Goal: Task Accomplishment & Management: Complete application form

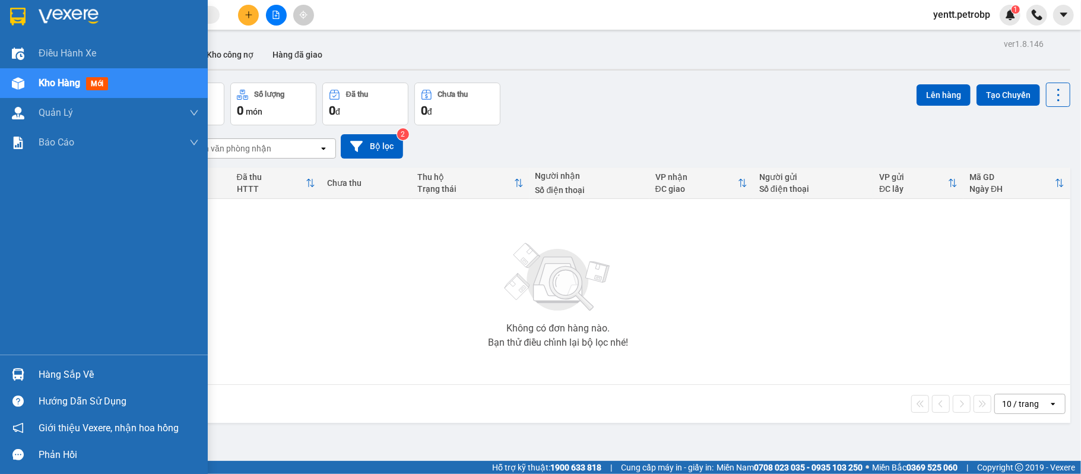
click at [23, 369] on img at bounding box center [18, 374] width 12 height 12
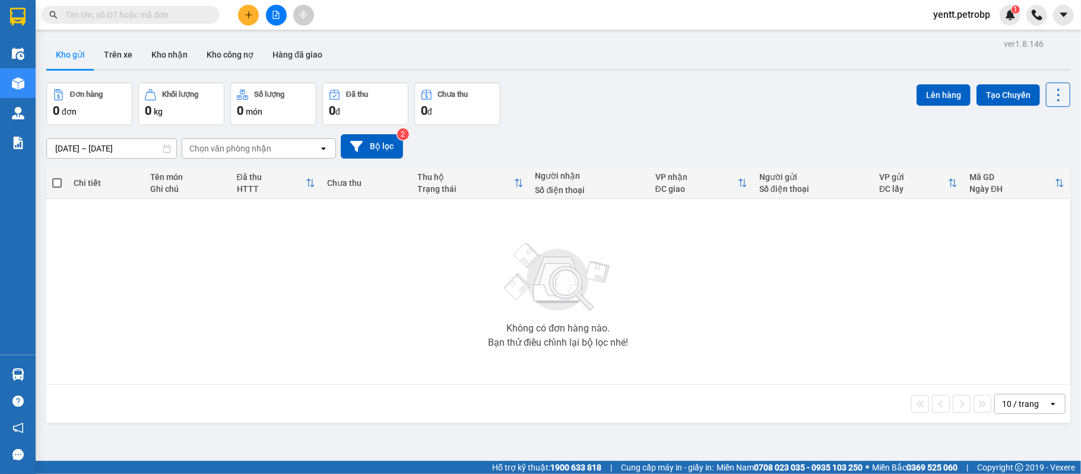
click at [936, 344] on section "Kết quả tìm kiếm ( 0 ) Bộ lọc No Data yentt.petrobp 1 Điều hành xe Kho hàng mới…" at bounding box center [540, 237] width 1081 height 474
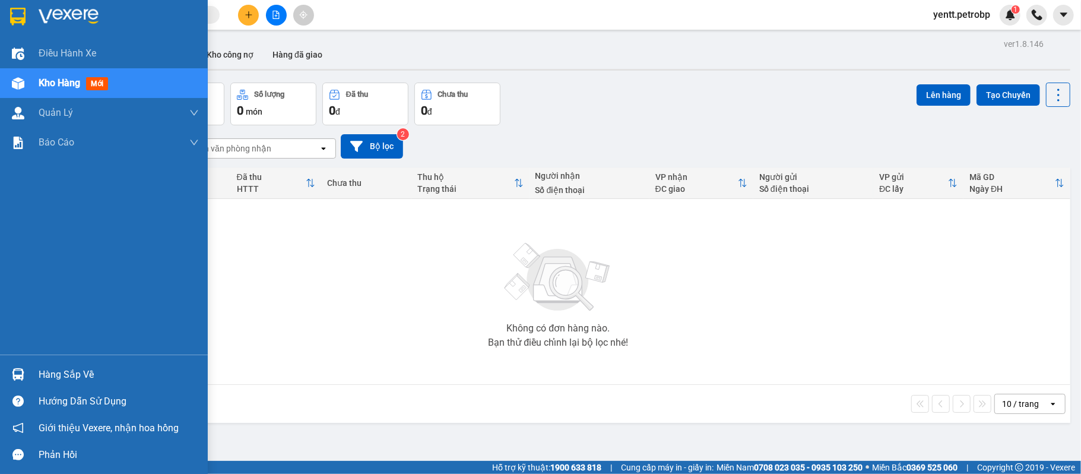
click at [20, 371] on img at bounding box center [18, 374] width 12 height 12
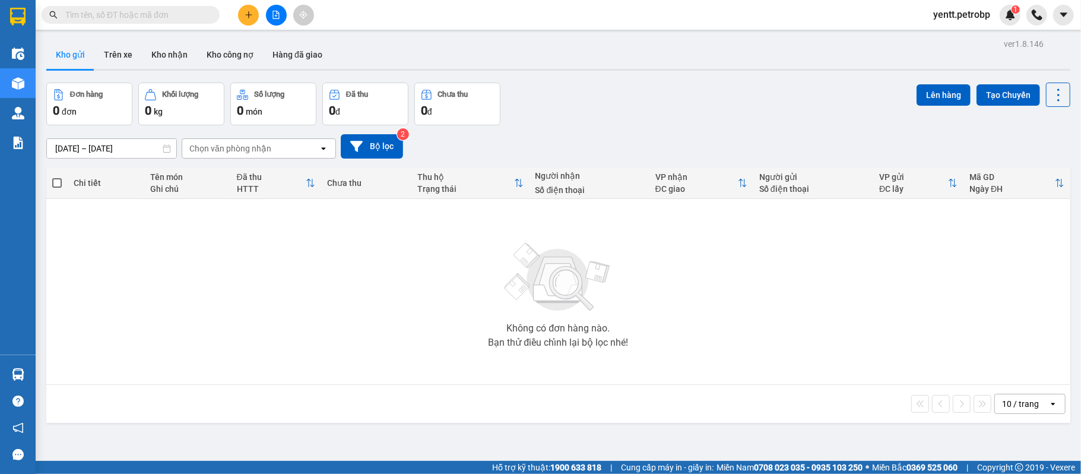
click at [635, 267] on section "Kết quả tìm kiếm ( 0 ) Bộ lọc No Data yentt.petrobp 1 Điều hành xe Kho hàng mới…" at bounding box center [540, 237] width 1081 height 474
click at [251, 14] on icon "plus" at bounding box center [249, 15] width 8 height 8
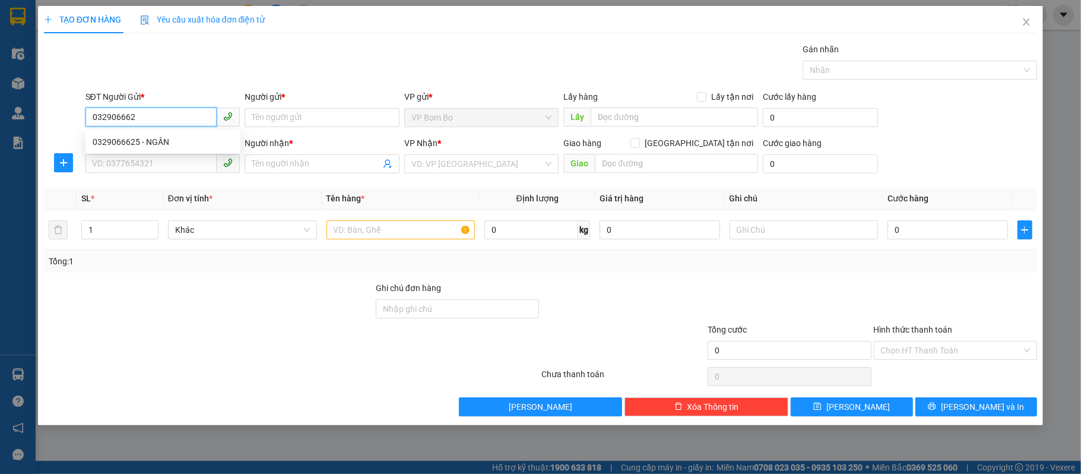
type input "0329066625"
click at [151, 136] on div "0329066625 - NGÂN" at bounding box center [163, 141] width 141 height 13
type input "NGÂN"
type input "0961779060"
type input "MINH ANH"
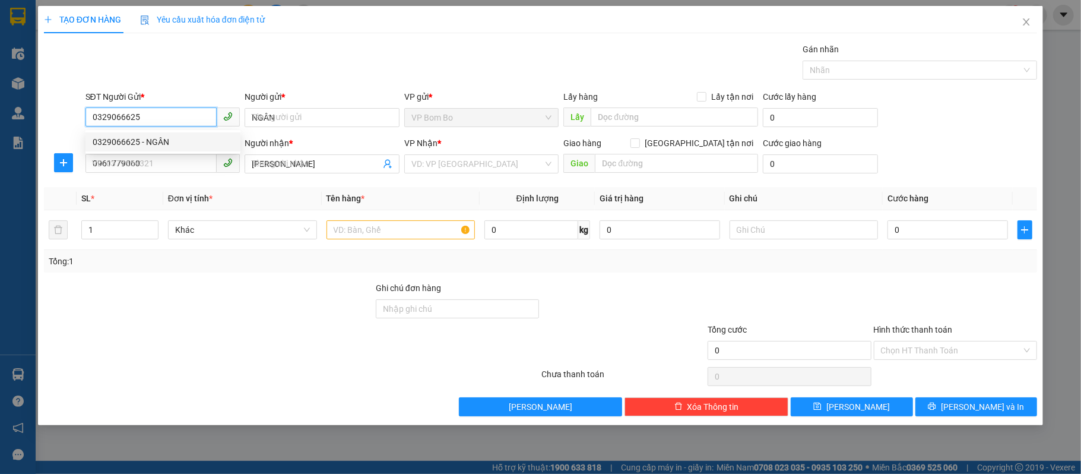
type input "30.000"
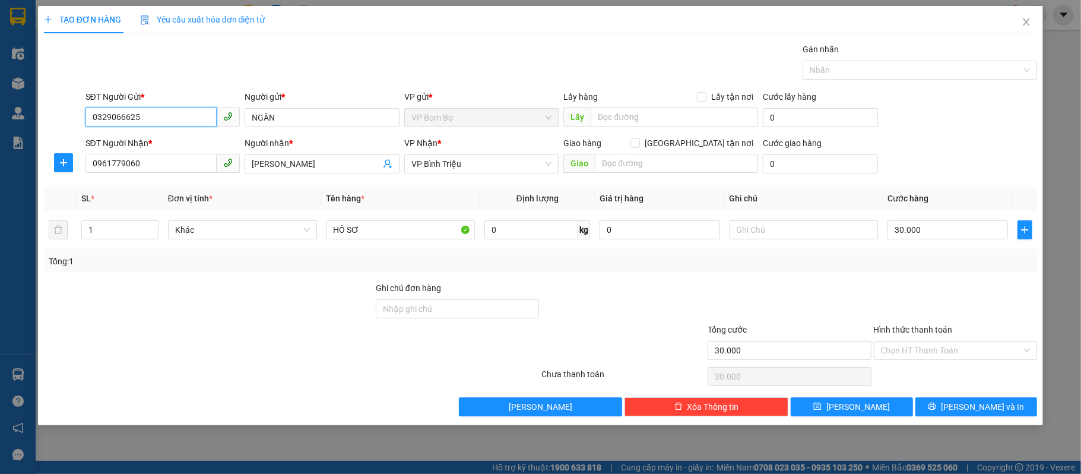
type input "0329066625"
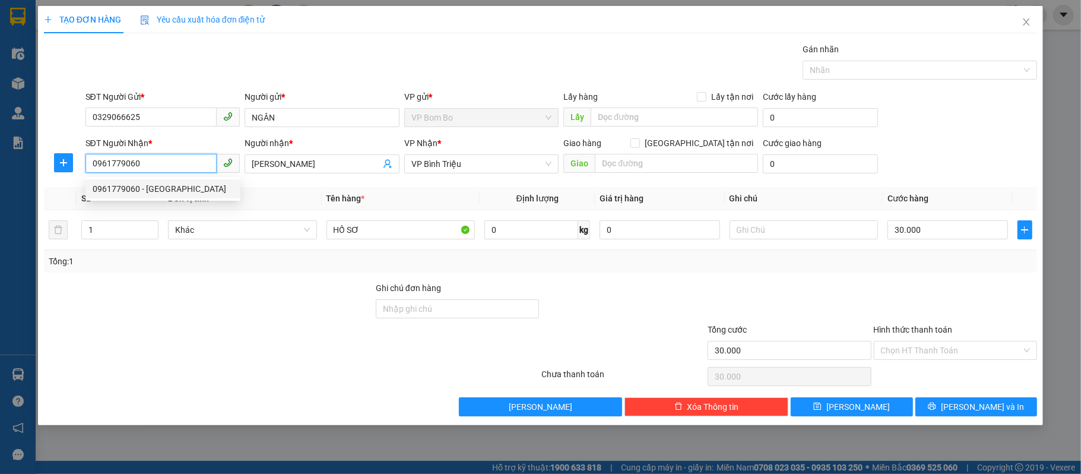
drag, startPoint x: 150, startPoint y: 159, endPoint x: 8, endPoint y: 167, distance: 142.2
click at [8, 167] on div "TẠO ĐƠN HÀNG Yêu cầu xuất hóa đơn điện tử Transit Pickup Surcharge Ids Transit …" at bounding box center [540, 237] width 1081 height 474
paste input "383277967"
click at [155, 163] on input "0383277967" at bounding box center [152, 163] width 132 height 19
click at [169, 160] on input "0383277967" at bounding box center [152, 163] width 132 height 19
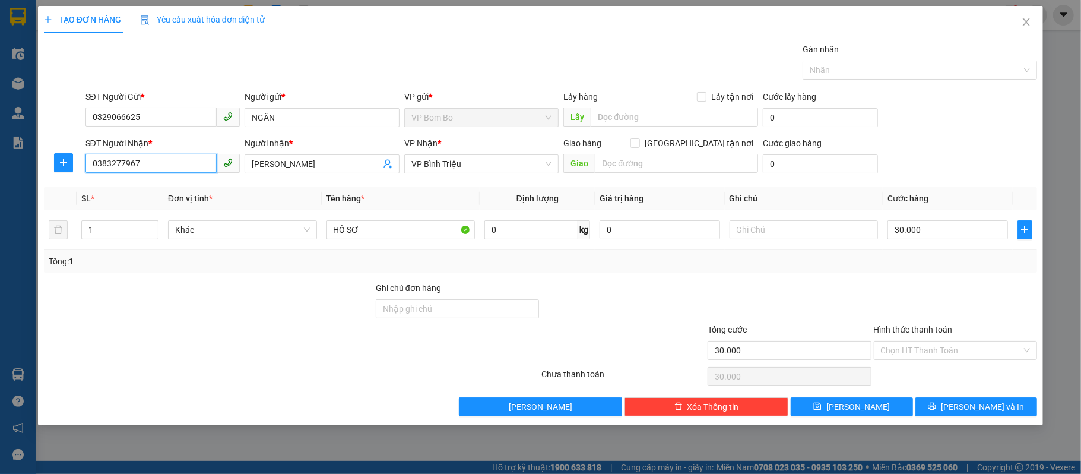
type input "0383277967"
click at [324, 166] on input "MINH ANH" at bounding box center [316, 163] width 129 height 13
type input "M"
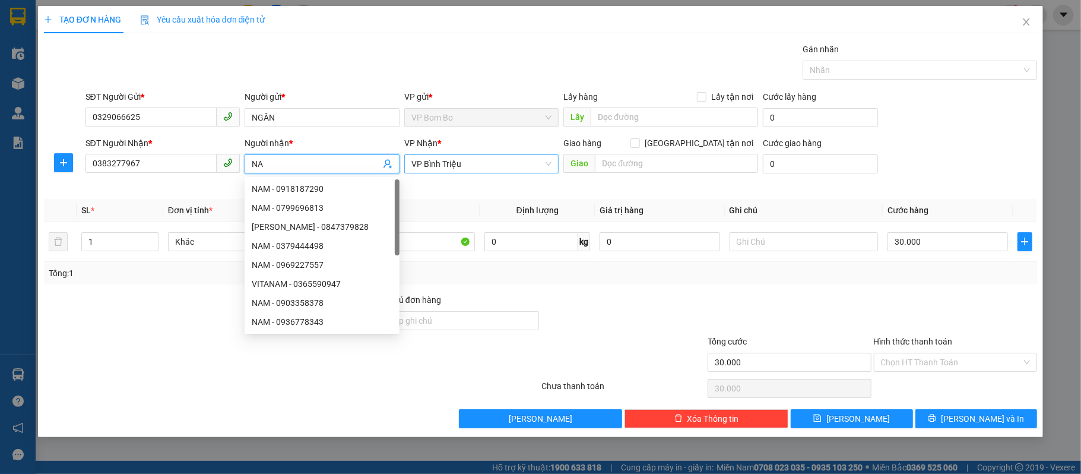
click at [429, 165] on span "VP Bình Triệu" at bounding box center [482, 164] width 141 height 18
type input "NA"
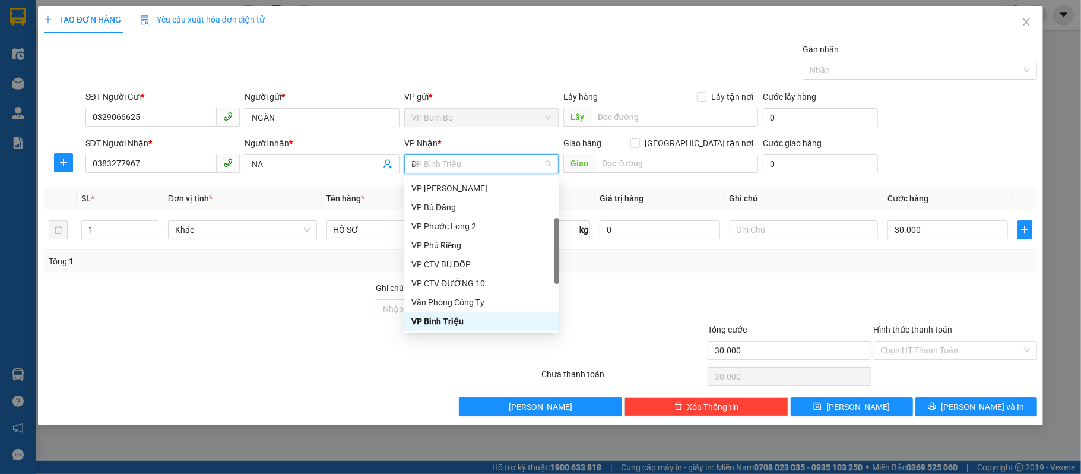
scroll to position [19, 0]
type input "Đ"
click at [450, 207] on div "VP Đồng Xoài" at bounding box center [482, 207] width 141 height 13
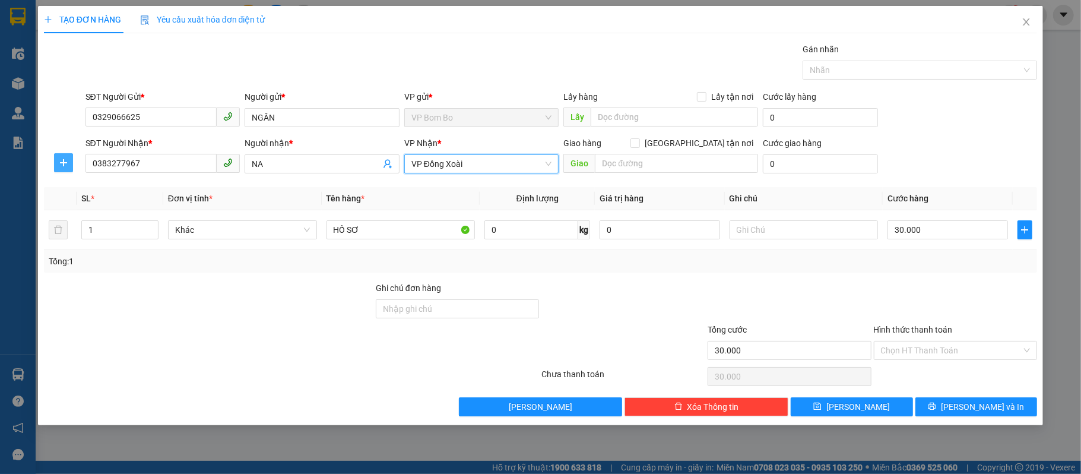
click at [61, 169] on button "button" at bounding box center [63, 162] width 19 height 19
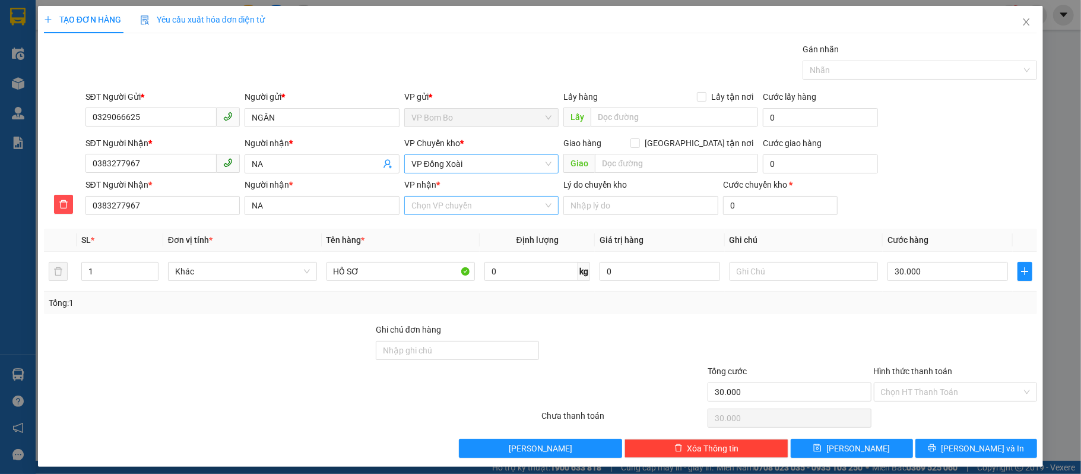
click at [432, 210] on input "VP nhận *" at bounding box center [478, 206] width 132 height 18
type input "QL"
click at [969, 453] on span "Lưu và In" at bounding box center [982, 448] width 83 height 13
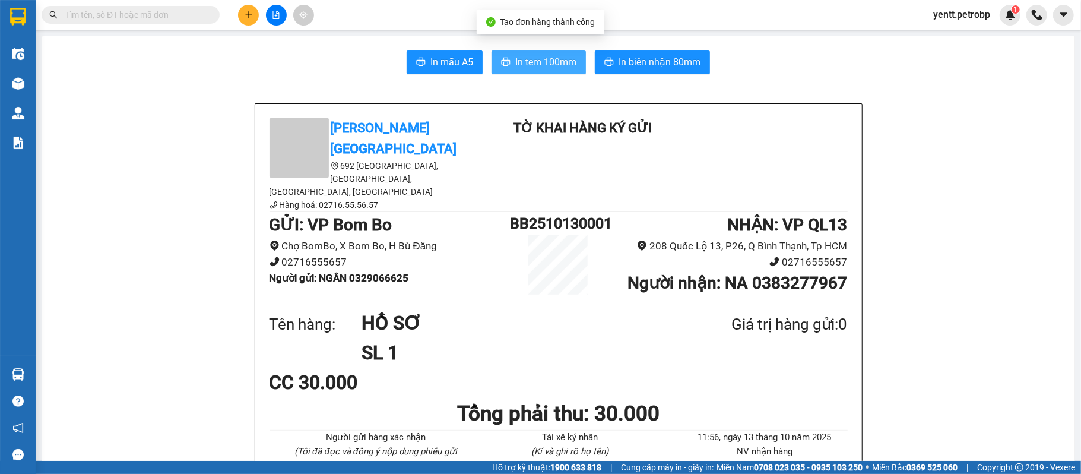
click at [559, 60] on span "In tem 100mm" at bounding box center [545, 62] width 61 height 15
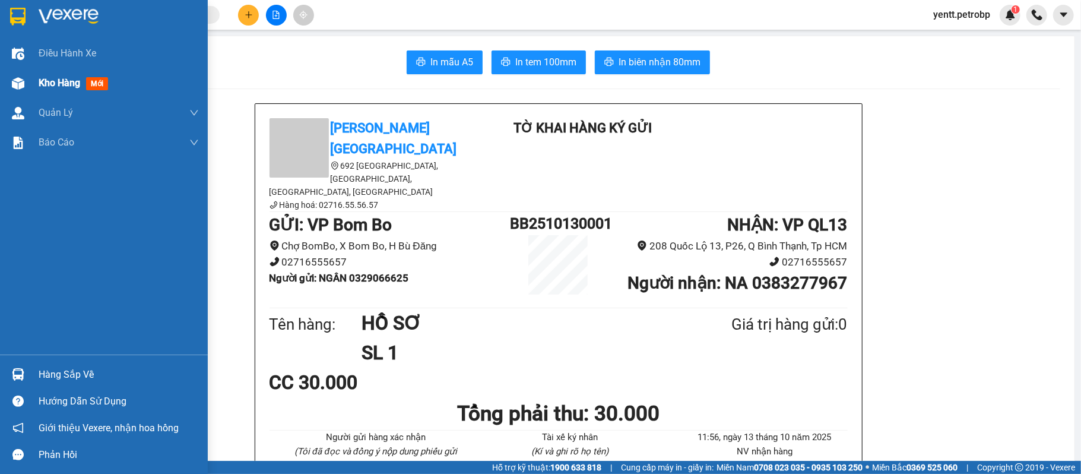
click at [21, 79] on img at bounding box center [18, 83] width 12 height 12
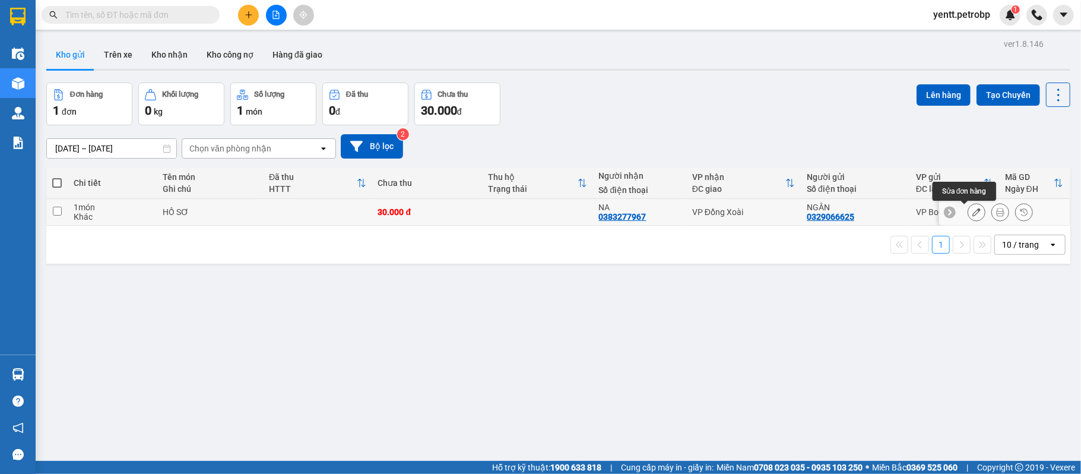
click at [973, 216] on icon at bounding box center [977, 212] width 8 height 8
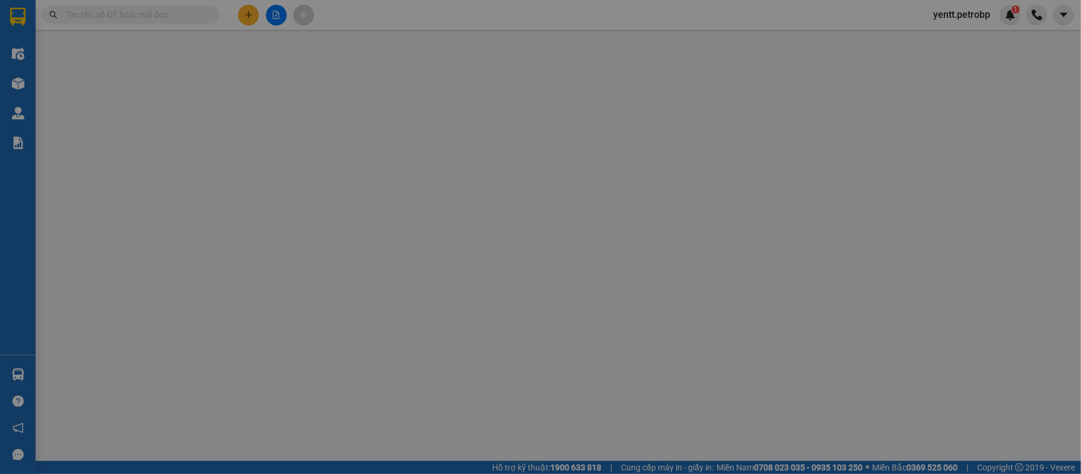
type input "0329066625"
type input "0383277967"
type input "30.000"
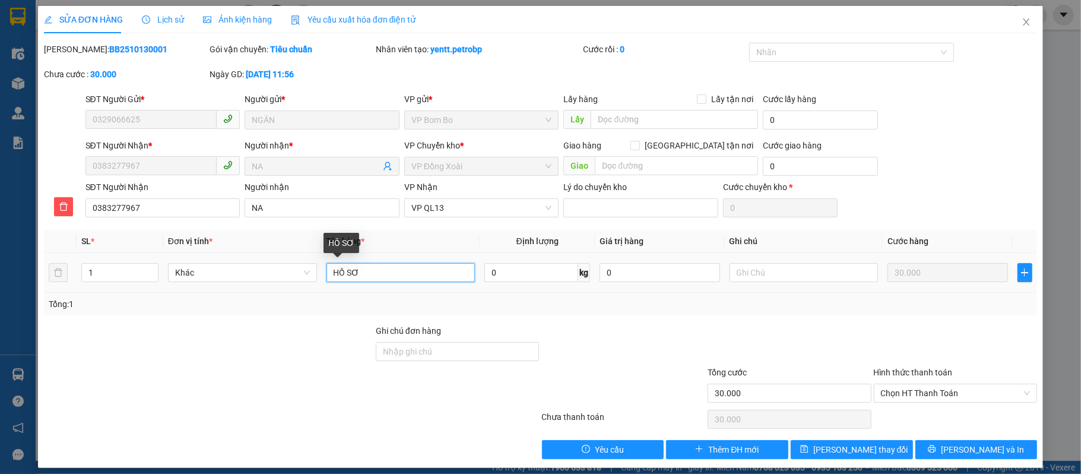
click at [417, 274] on input "HỒ SƠ" at bounding box center [401, 272] width 149 height 19
type input "H"
type input "T"
type input "B"
type input "D"
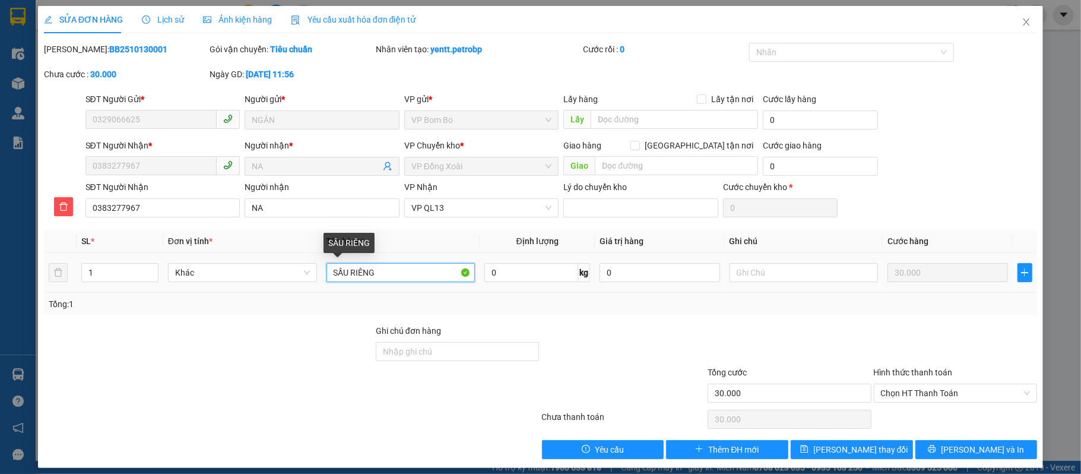
click at [331, 270] on input "SẦU RIÊNG" at bounding box center [401, 272] width 149 height 19
type input "SẦU RIÊNG"
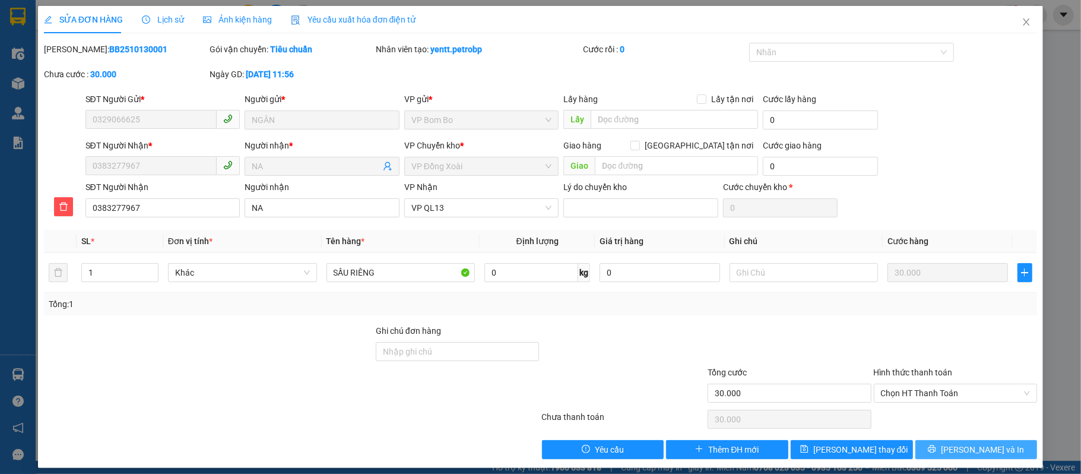
click at [980, 451] on span "Lưu và In" at bounding box center [982, 449] width 83 height 13
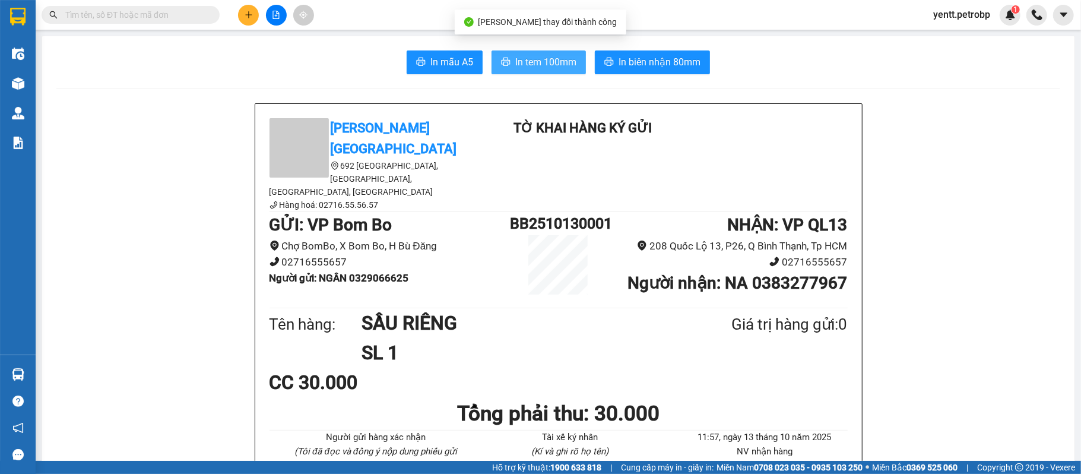
click at [557, 60] on span "In tem 100mm" at bounding box center [545, 62] width 61 height 15
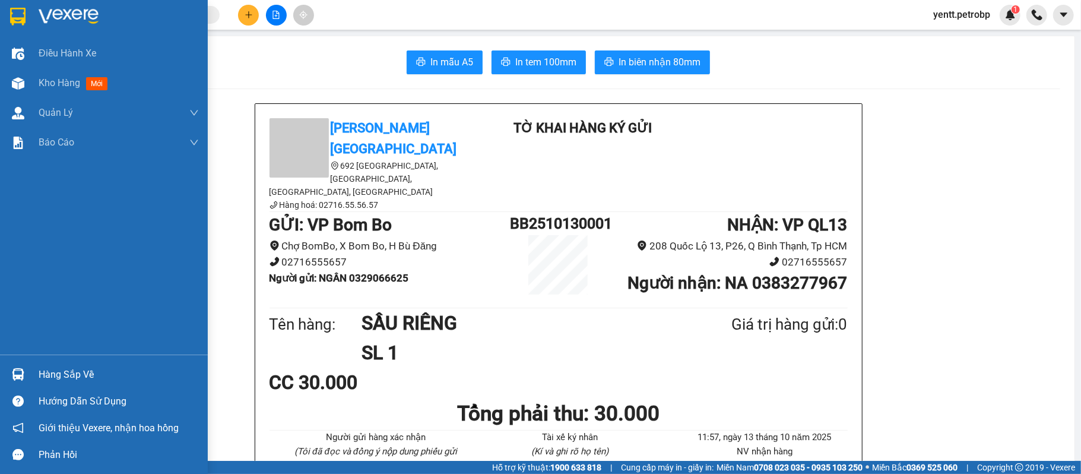
click at [20, 378] on img at bounding box center [18, 374] width 12 height 12
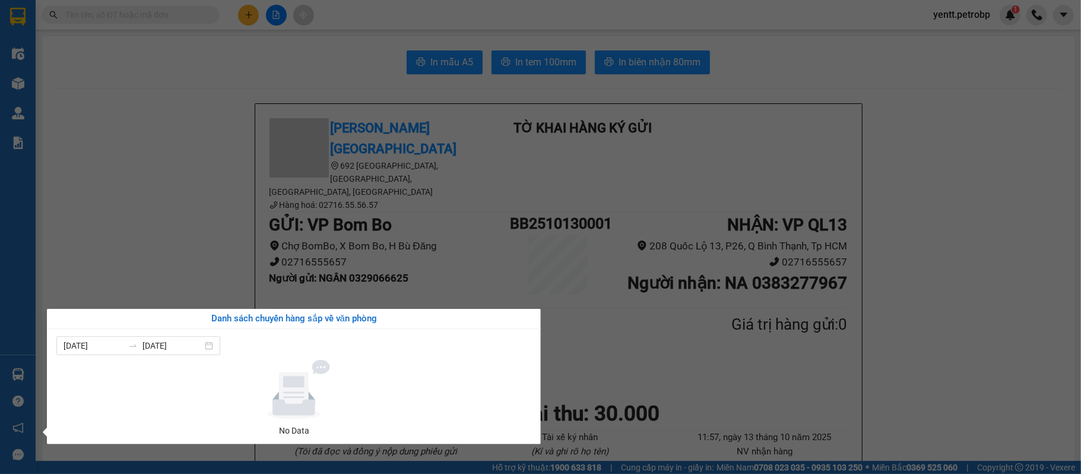
drag, startPoint x: 996, startPoint y: 177, endPoint x: 989, endPoint y: 172, distance: 8.6
click at [995, 177] on section "Kết quả tìm kiếm ( 0 ) Bộ lọc No Data yentt.petrobp 1 Điều hành xe Kho hàng mới…" at bounding box center [540, 237] width 1081 height 474
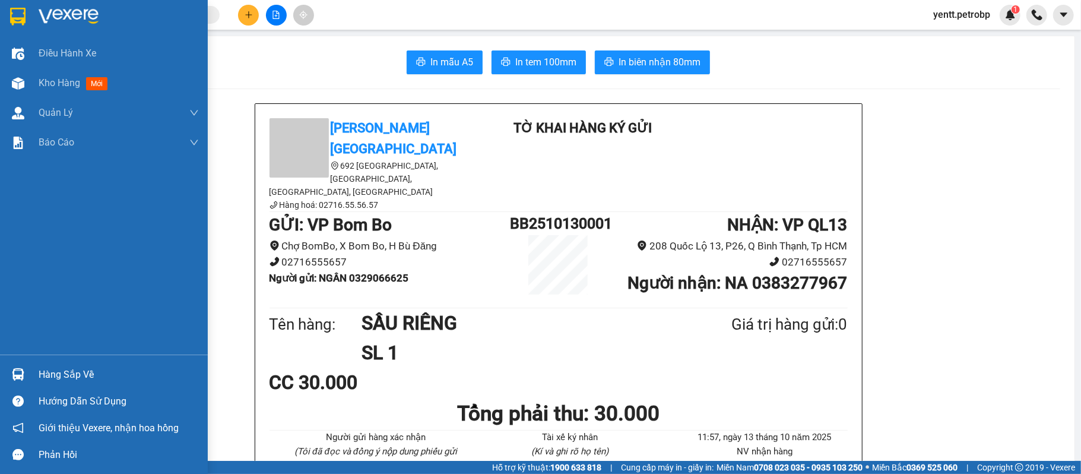
click at [29, 371] on div "Hàng sắp về" at bounding box center [104, 374] width 208 height 27
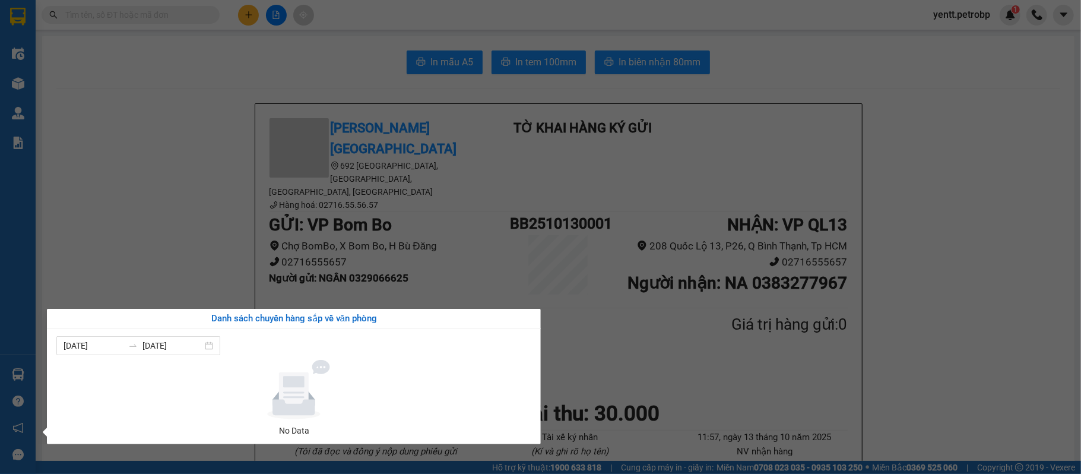
click at [178, 219] on section "Kết quả tìm kiếm ( 0 ) Bộ lọc No Data yentt.petrobp 1 Điều hành xe Kho hàng mới…" at bounding box center [540, 237] width 1081 height 474
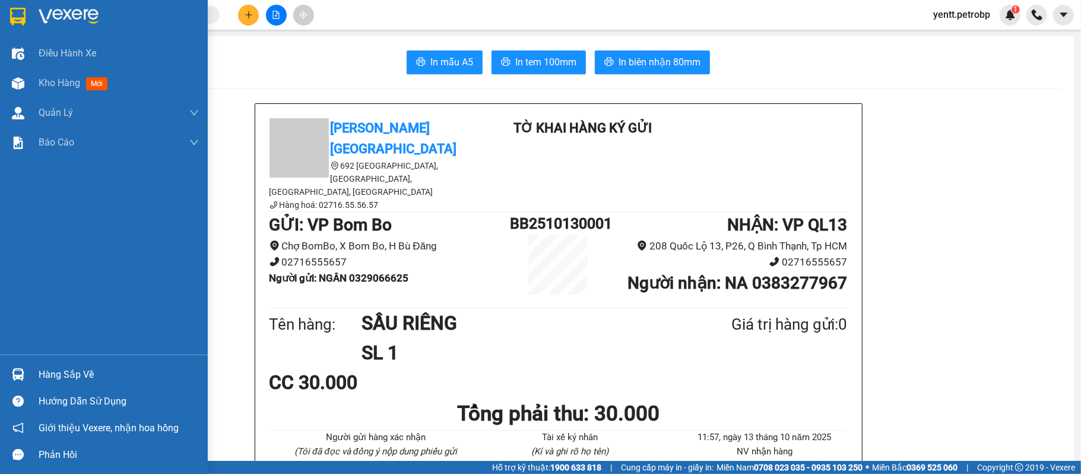
click at [29, 374] on div "Hàng sắp về" at bounding box center [104, 374] width 208 height 27
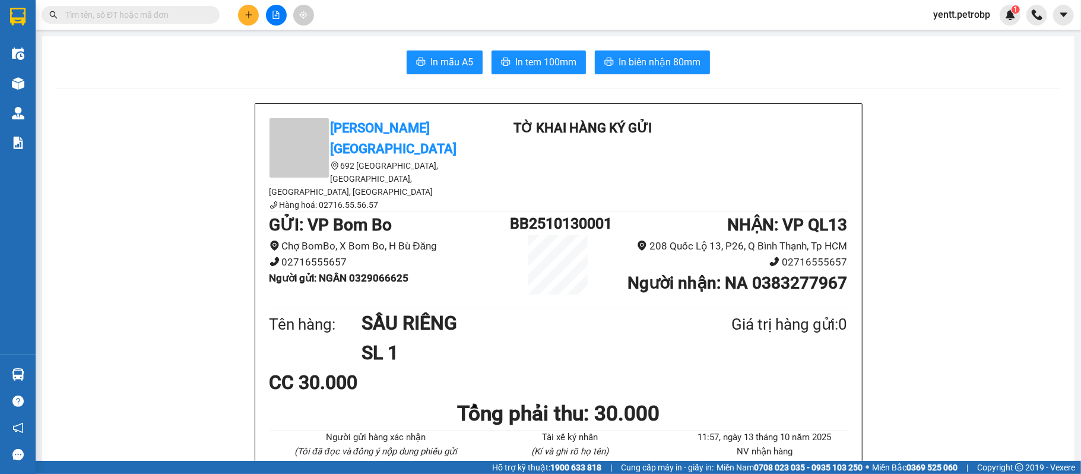
click at [69, 220] on section "Kết quả tìm kiếm ( 0 ) Bộ lọc No Data yentt.petrobp 1 Điều hành xe Kho hàng mới…" at bounding box center [540, 237] width 1081 height 474
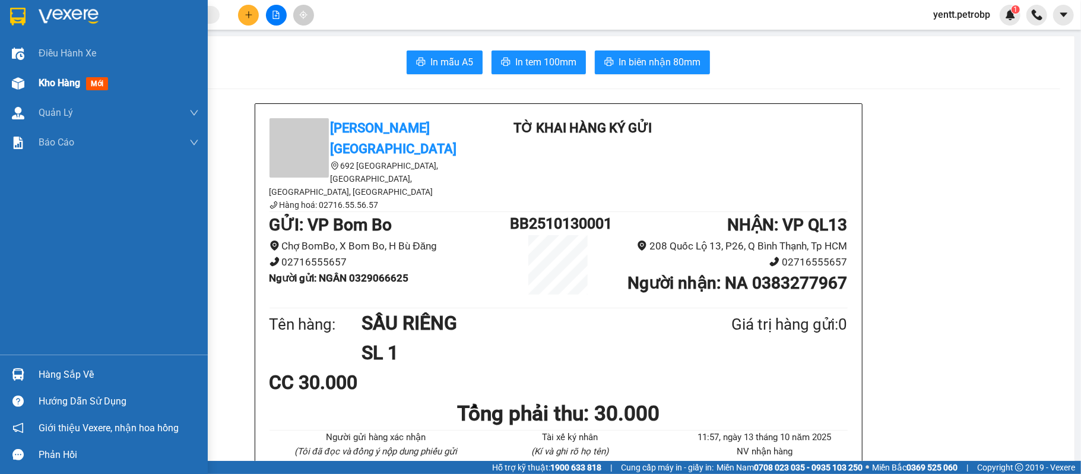
click at [34, 80] on div "Kho hàng mới" at bounding box center [104, 83] width 208 height 30
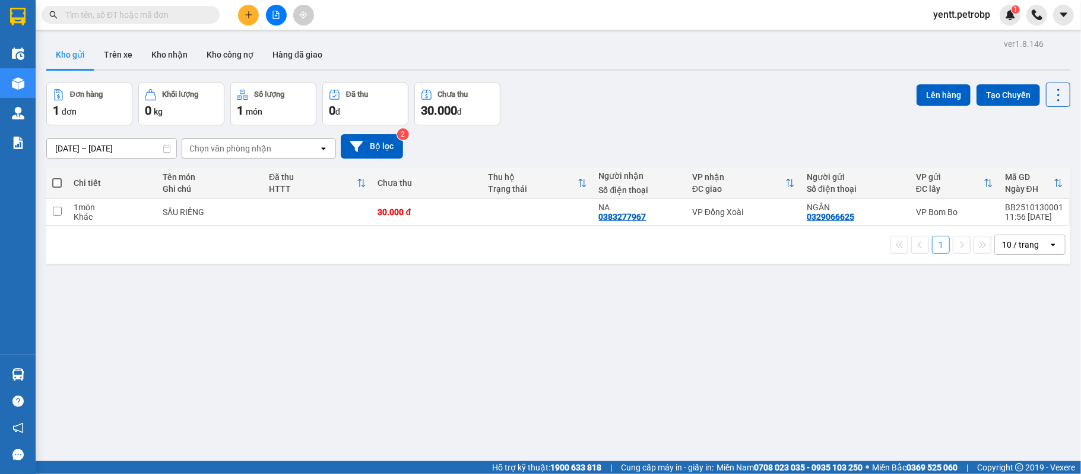
click at [148, 15] on input "text" at bounding box center [135, 14] width 140 height 13
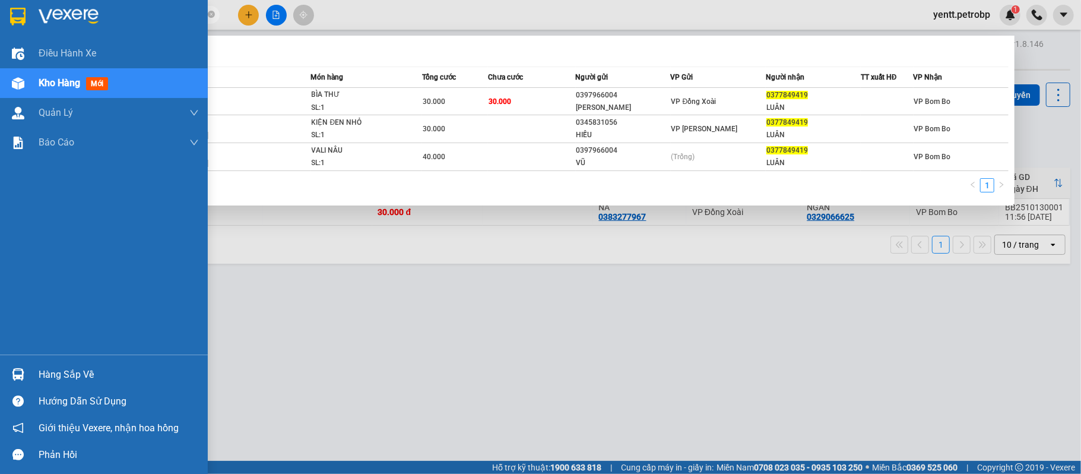
type input "0377849419"
click at [24, 362] on div "Hàng sắp về" at bounding box center [104, 374] width 208 height 27
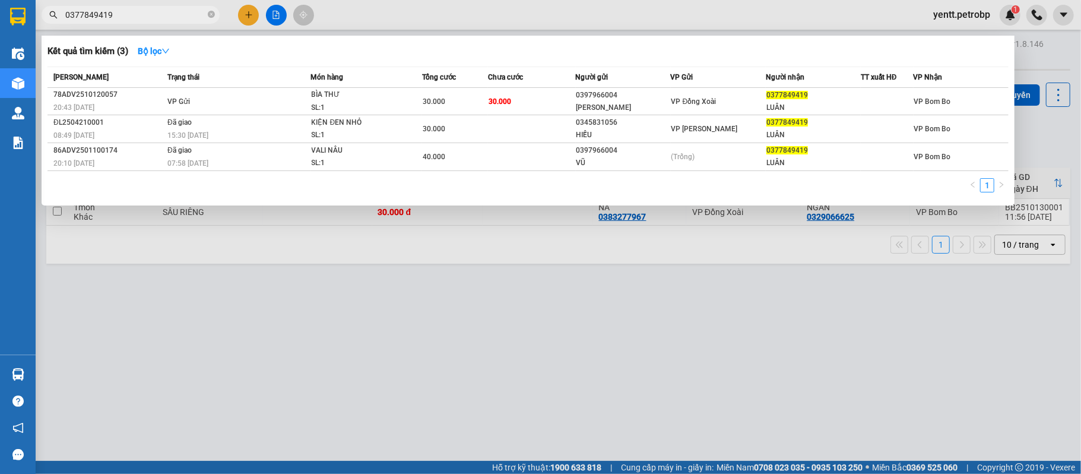
click at [635, 376] on section "Kết quả tìm kiếm ( 3 ) Bộ lọc Mã ĐH Trạng thái Món hàng Tổng cước Chưa cước Ngư…" at bounding box center [540, 237] width 1081 height 474
click at [1061, 49] on div at bounding box center [540, 237] width 1081 height 474
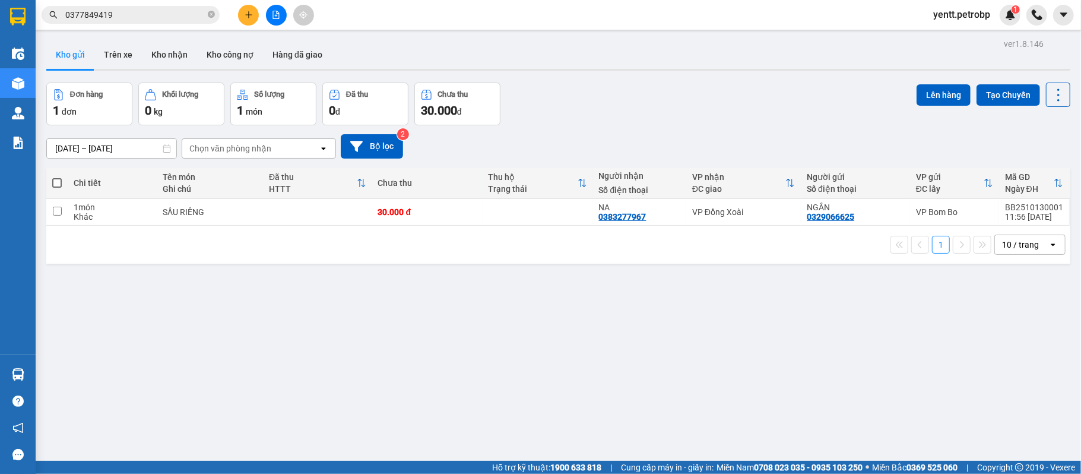
click at [973, 13] on span "yentt.petrobp" at bounding box center [962, 14] width 76 height 15
click at [948, 36] on span "Đăng xuất" at bounding box center [967, 36] width 52 height 13
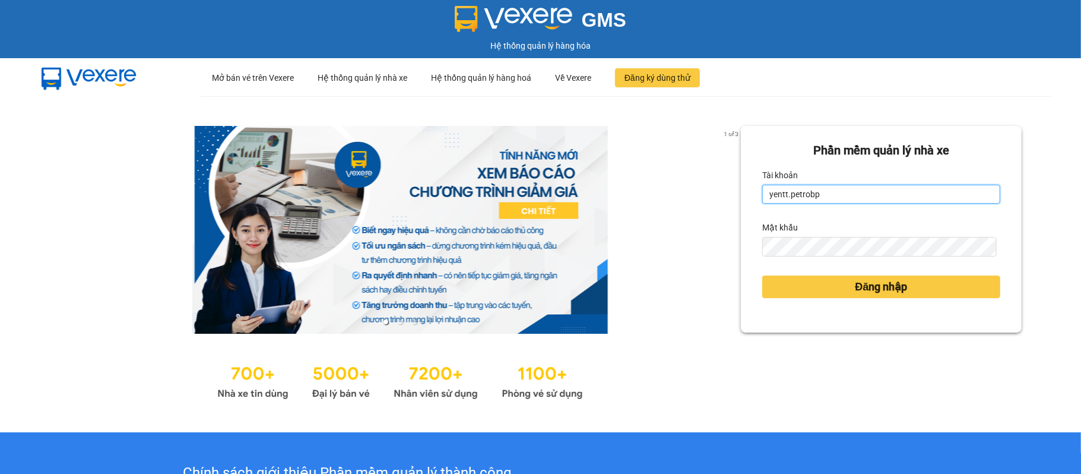
click at [845, 200] on input "yentt.petrobp" at bounding box center [882, 194] width 238 height 19
type input "yennot.petrobp"
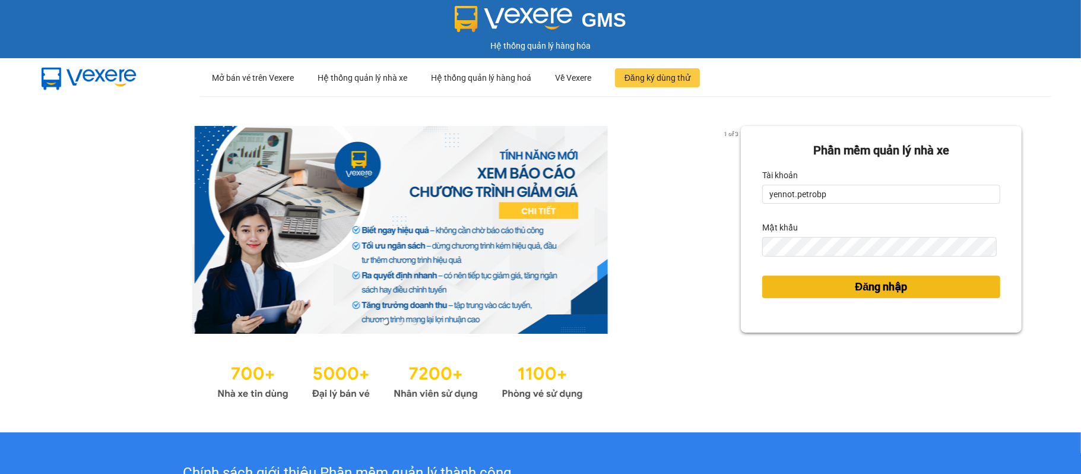
click at [869, 287] on span "Đăng nhập" at bounding box center [882, 287] width 52 height 17
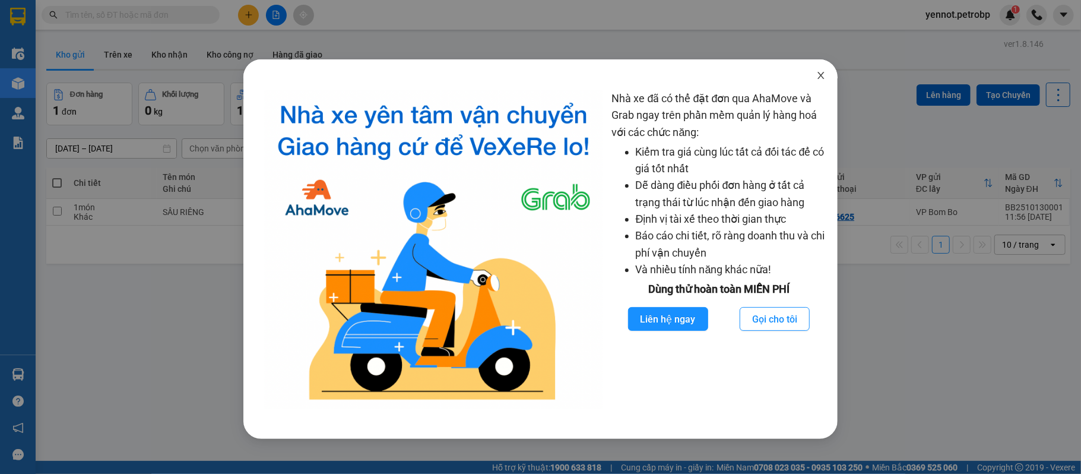
click at [825, 77] on icon "close" at bounding box center [822, 76] width 10 height 10
